Goal: Find specific page/section

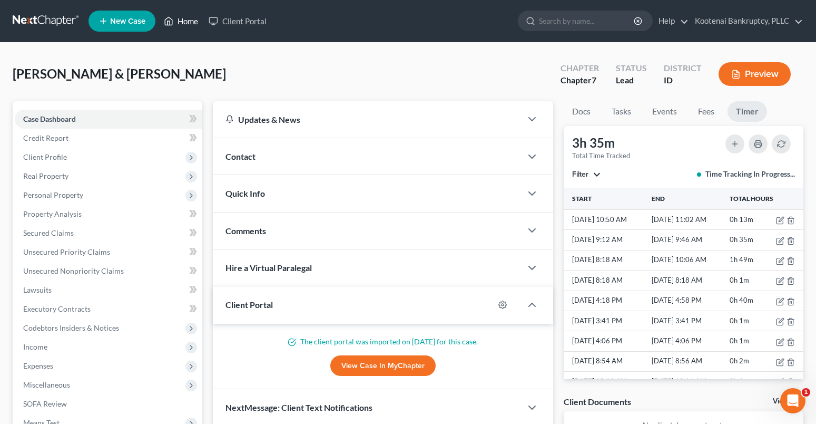
click at [177, 23] on link "Home" at bounding box center [181, 21] width 45 height 19
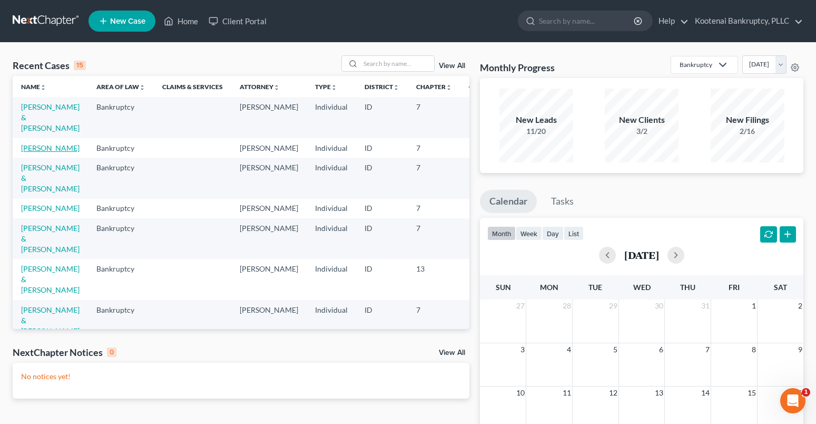
click at [25, 150] on link "[PERSON_NAME]" at bounding box center [50, 147] width 58 height 9
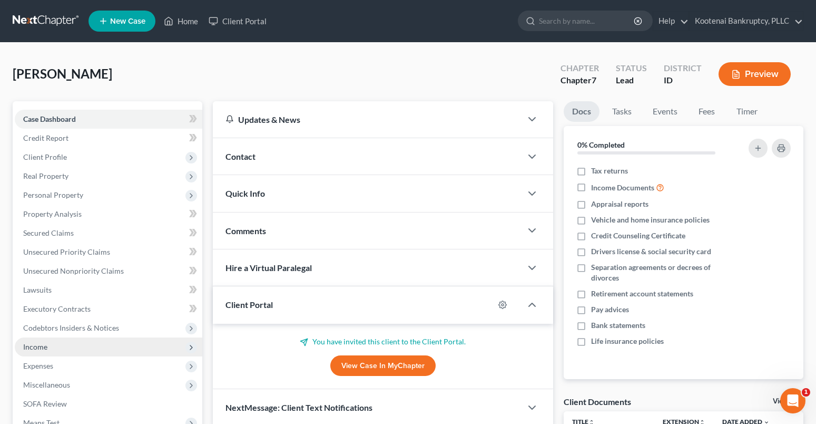
scroll to position [155, 0]
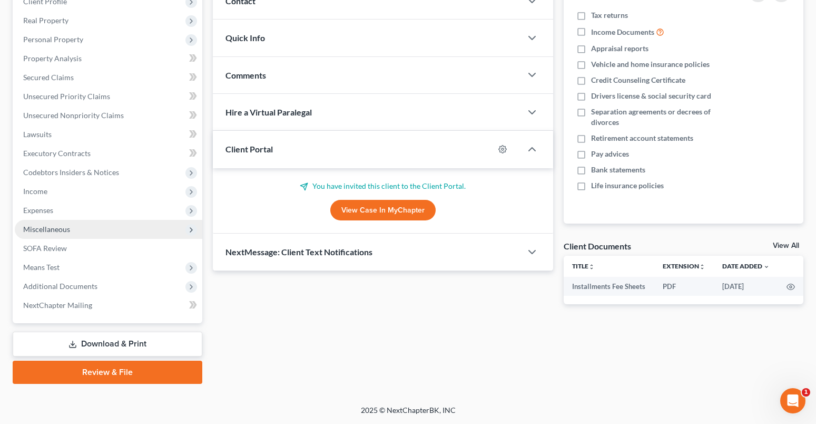
click at [59, 229] on span "Miscellaneous" at bounding box center [46, 228] width 47 height 9
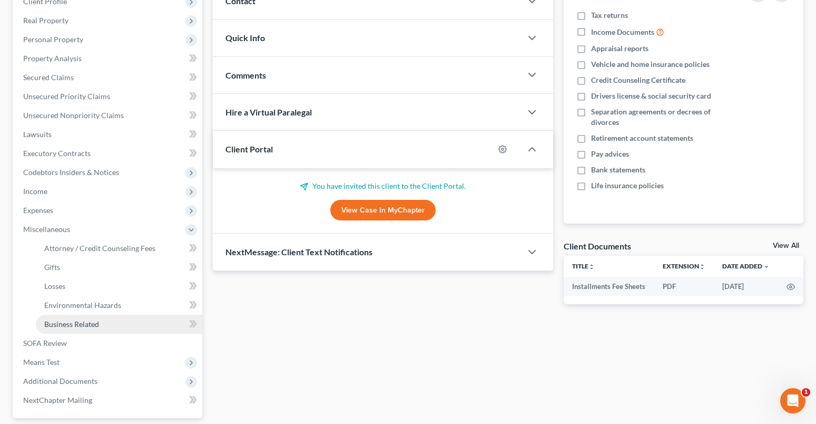
click at [69, 319] on span "Business Related" at bounding box center [71, 323] width 55 height 9
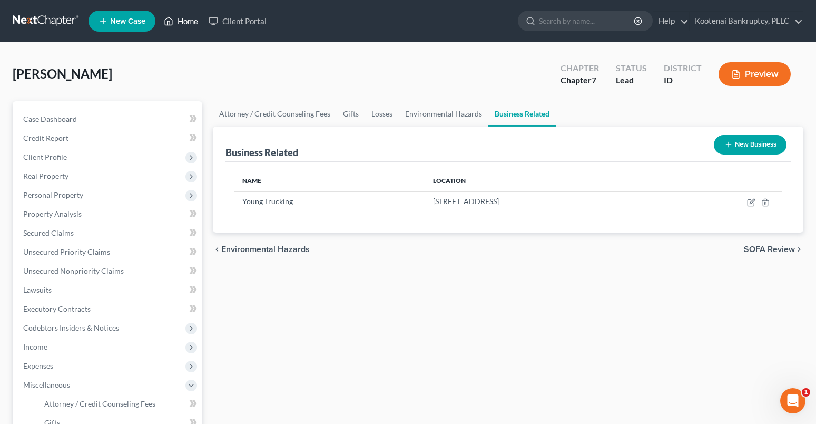
click at [197, 23] on link "Home" at bounding box center [181, 21] width 45 height 19
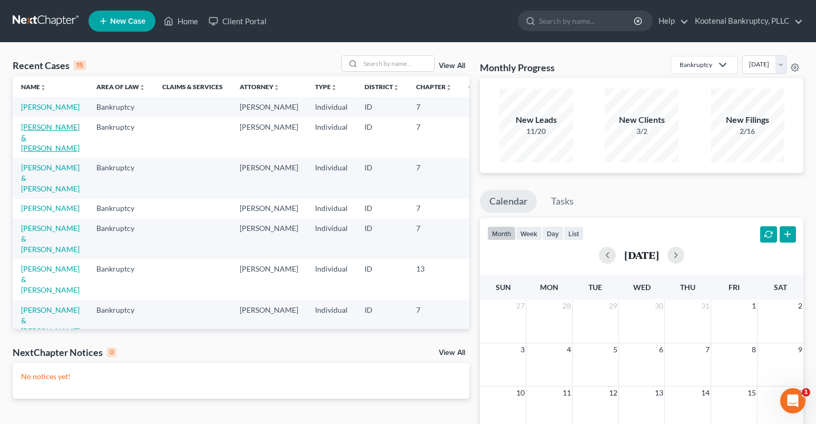
click at [26, 135] on link "[PERSON_NAME] & [PERSON_NAME]" at bounding box center [50, 137] width 58 height 30
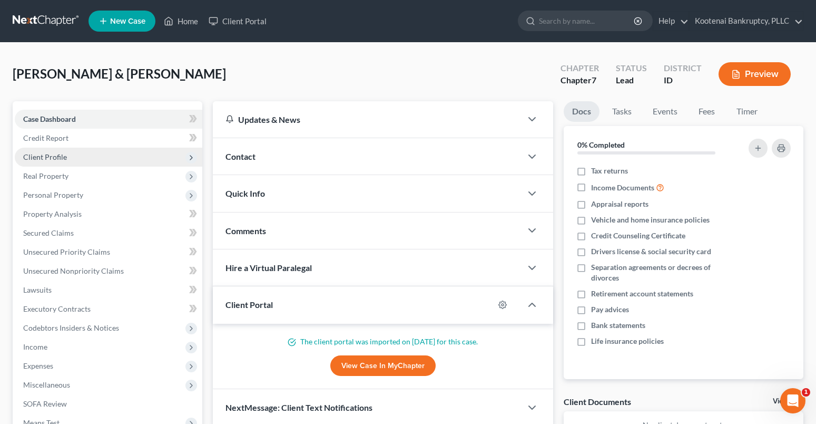
click at [36, 161] on span "Client Profile" at bounding box center [109, 157] width 188 height 19
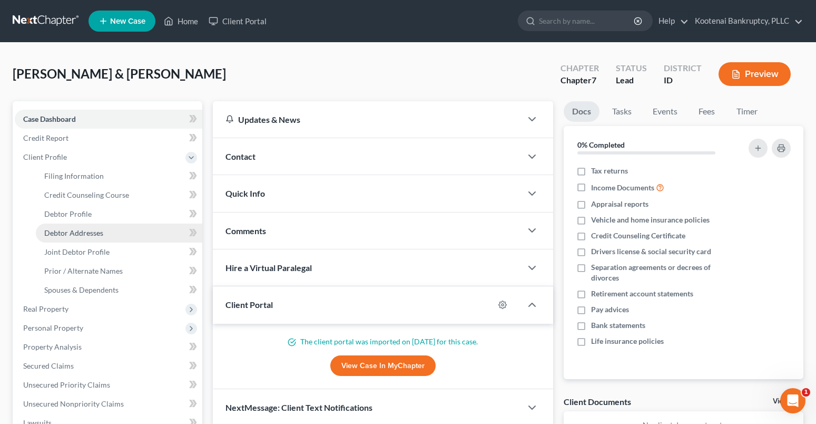
click at [62, 235] on span "Debtor Addresses" at bounding box center [73, 232] width 59 height 9
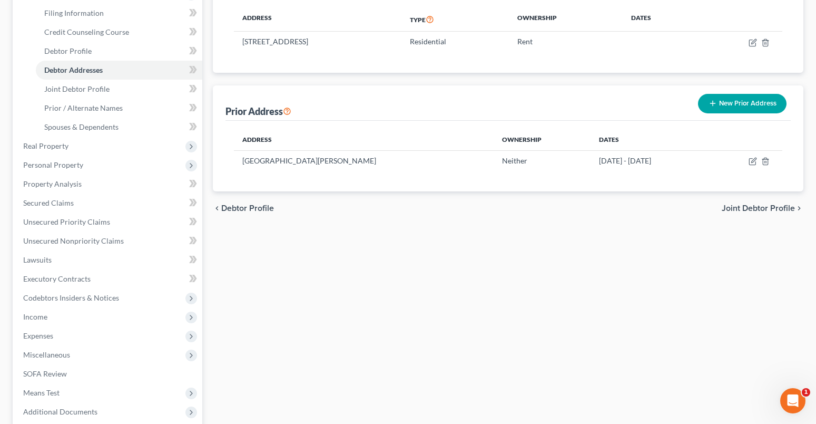
scroll to position [288, 0]
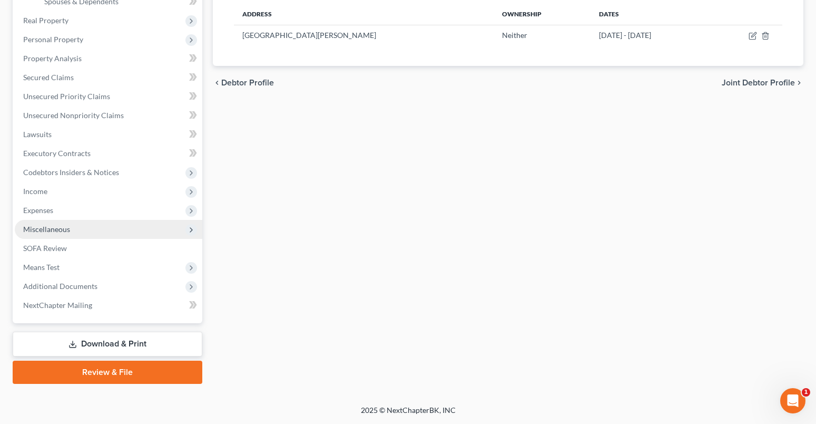
click at [43, 224] on span "Miscellaneous" at bounding box center [46, 228] width 47 height 9
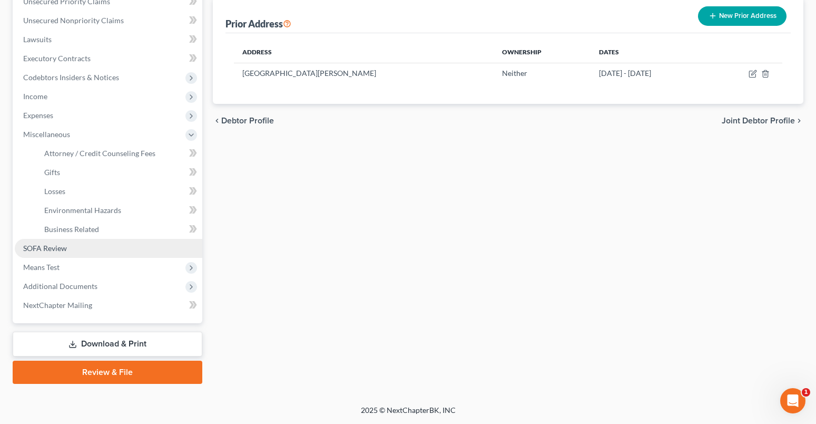
scroll to position [250, 0]
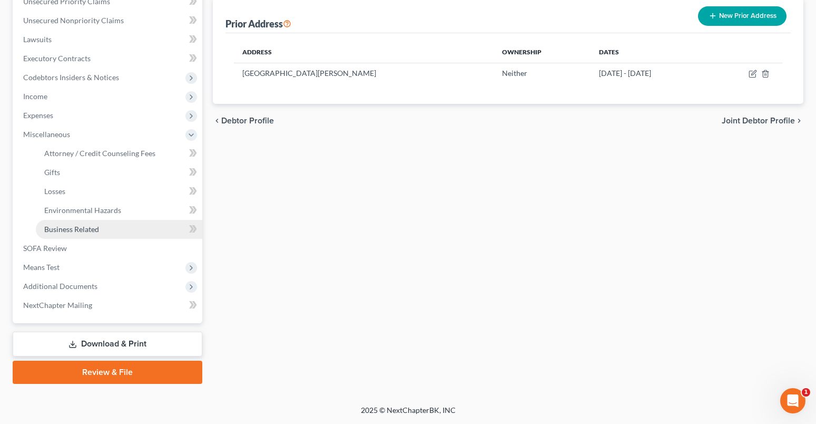
click at [75, 231] on span "Business Related" at bounding box center [71, 228] width 55 height 9
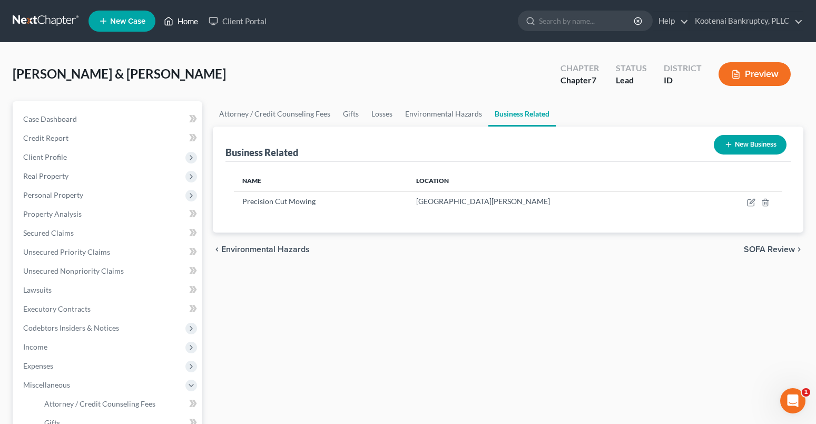
click at [196, 17] on link "Home" at bounding box center [181, 21] width 45 height 19
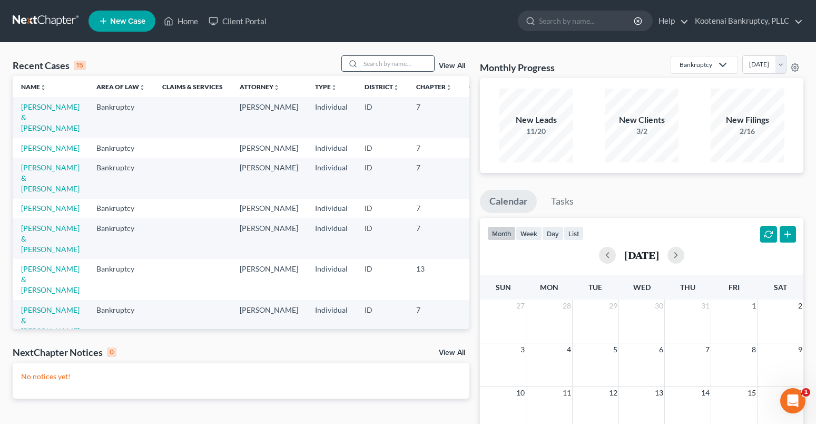
click at [399, 59] on input "search" at bounding box center [397, 63] width 74 height 15
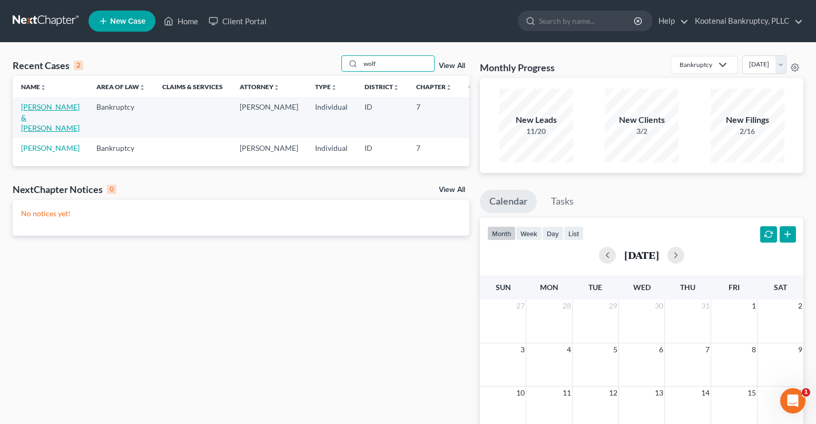
type input "wolf"
click at [22, 105] on link "[PERSON_NAME] & [PERSON_NAME]" at bounding box center [50, 117] width 58 height 30
